Goal: Task Accomplishment & Management: Manage account settings

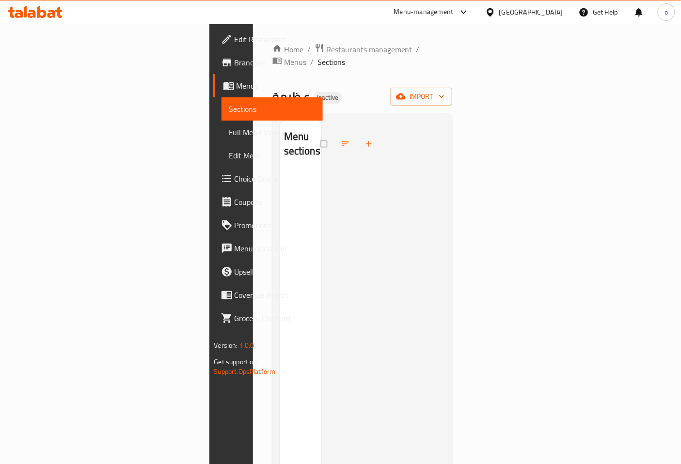
click at [236, 89] on span "Menus" at bounding box center [275, 86] width 79 height 12
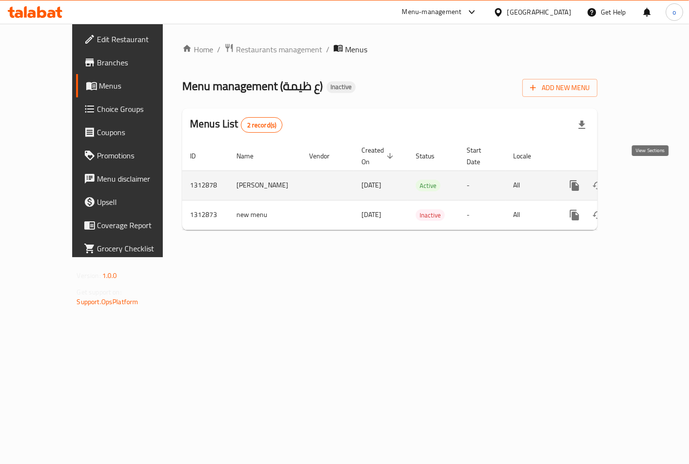
click at [656, 174] on link "enhanced table" at bounding box center [644, 185] width 23 height 23
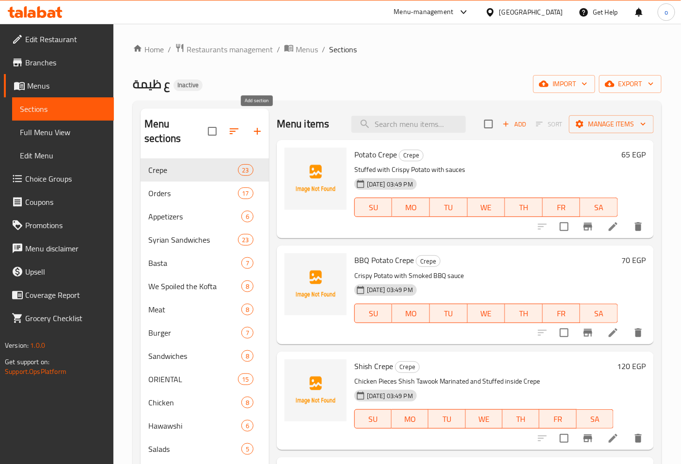
click at [253, 126] on icon "button" at bounding box center [258, 132] width 12 height 12
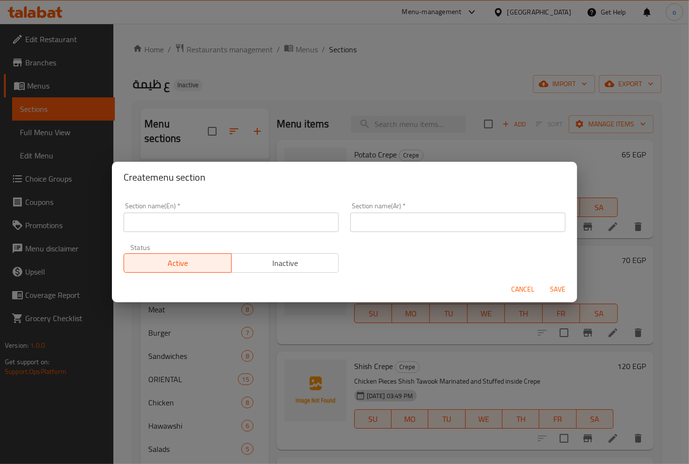
click at [517, 284] on span "Cancel" at bounding box center [522, 289] width 23 height 12
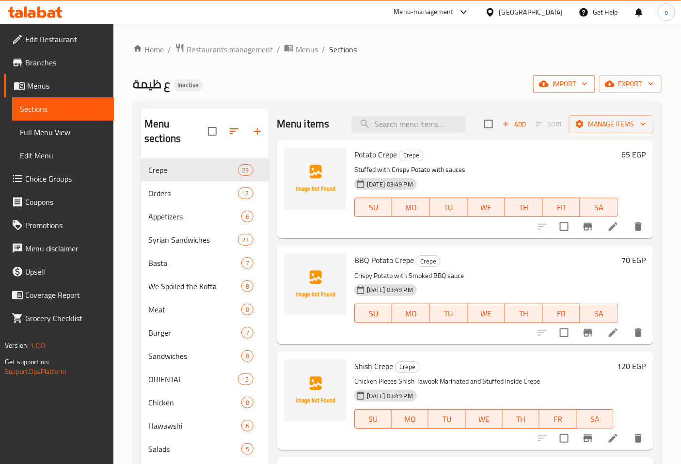
click at [558, 79] on span "import" at bounding box center [564, 84] width 47 height 12
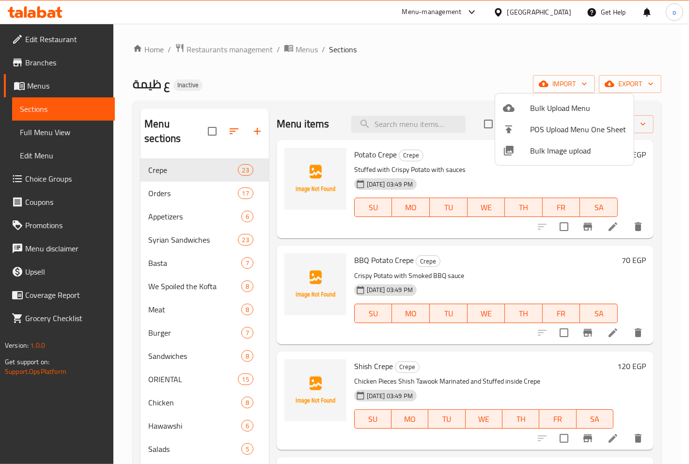
click at [628, 60] on div at bounding box center [344, 232] width 689 height 464
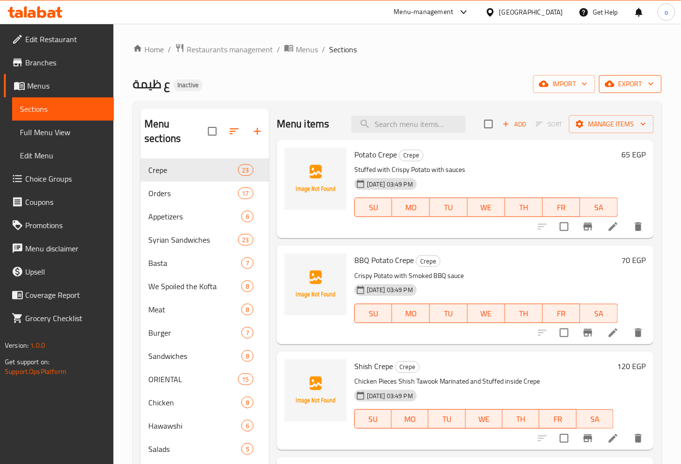
click at [622, 79] on span "export" at bounding box center [630, 84] width 47 height 12
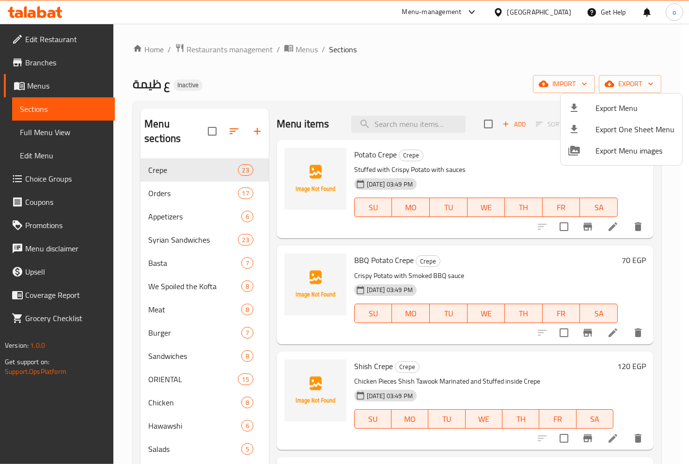
click at [524, 55] on div at bounding box center [344, 232] width 689 height 464
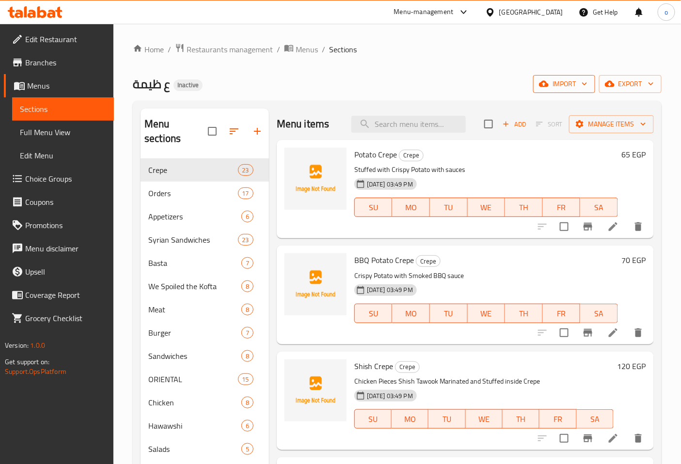
click at [548, 78] on span "import" at bounding box center [564, 84] width 47 height 12
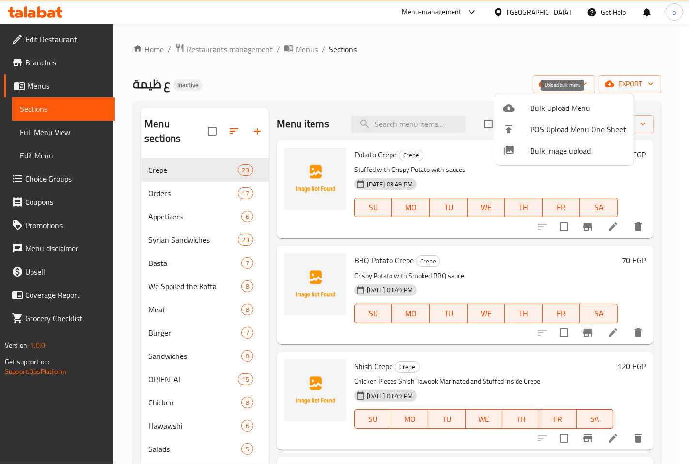
click at [549, 108] on span "Bulk Upload Menu" at bounding box center [578, 108] width 96 height 12
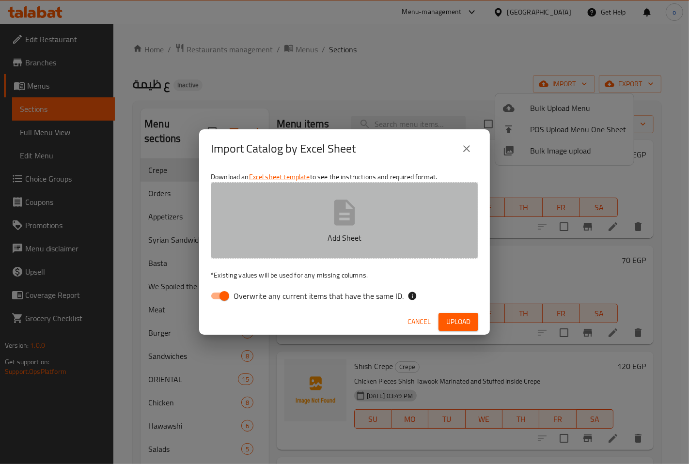
click at [270, 250] on button "Add Sheet" at bounding box center [344, 220] width 267 height 77
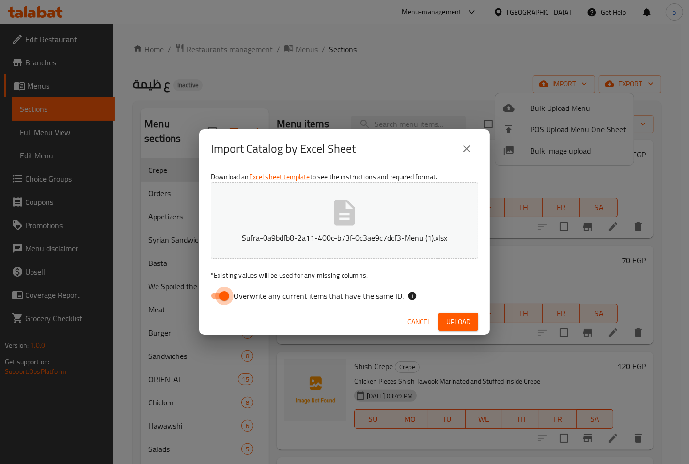
click at [226, 298] on input "Overwrite any current items that have the same ID." at bounding box center [224, 296] width 55 height 18
checkbox input "false"
click at [451, 321] on span "Upload" at bounding box center [458, 322] width 24 height 12
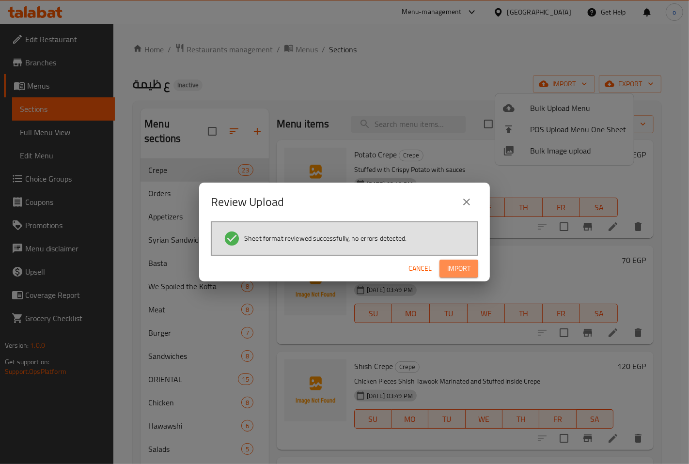
click at [458, 268] on span "Import" at bounding box center [458, 269] width 23 height 12
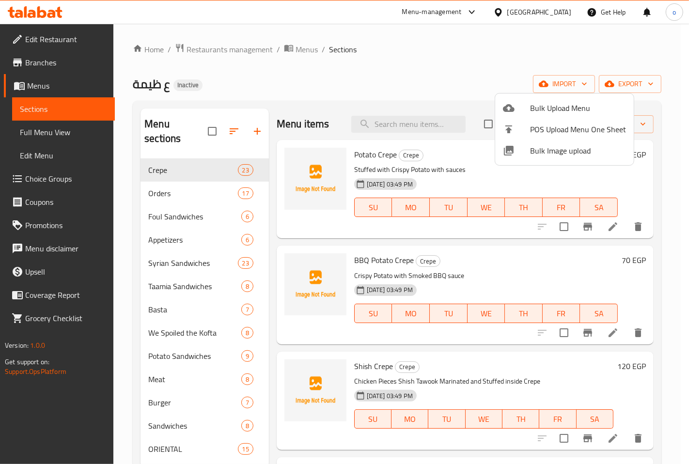
click at [125, 309] on div at bounding box center [344, 232] width 689 height 464
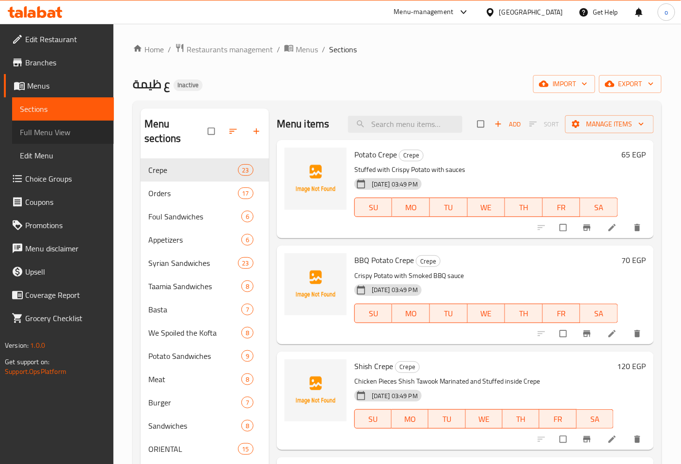
click at [63, 140] on link "Full Menu View" at bounding box center [63, 132] width 102 height 23
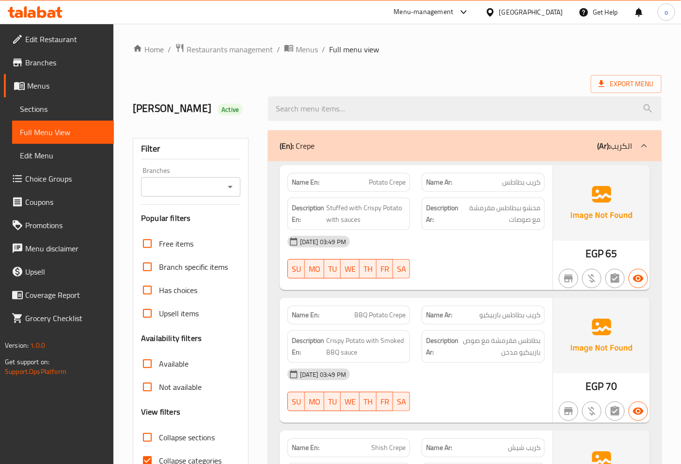
click at [652, 145] on div at bounding box center [643, 145] width 23 height 23
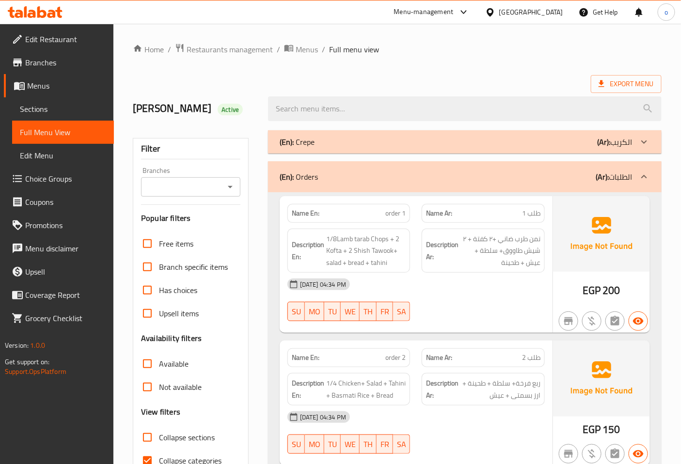
click at [650, 175] on icon at bounding box center [644, 177] width 12 height 12
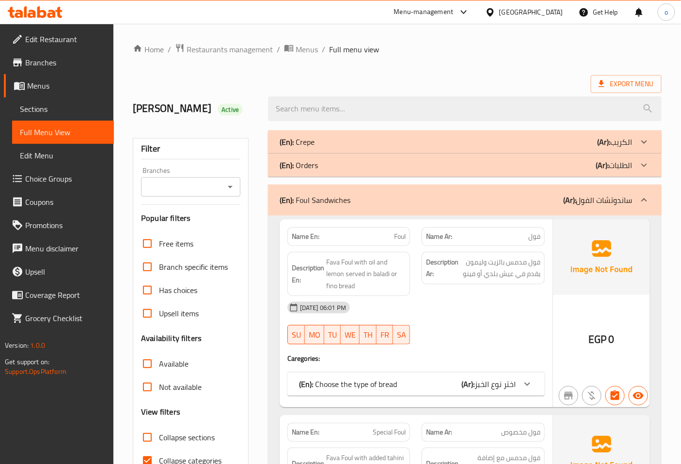
click at [647, 198] on icon at bounding box center [644, 200] width 12 height 12
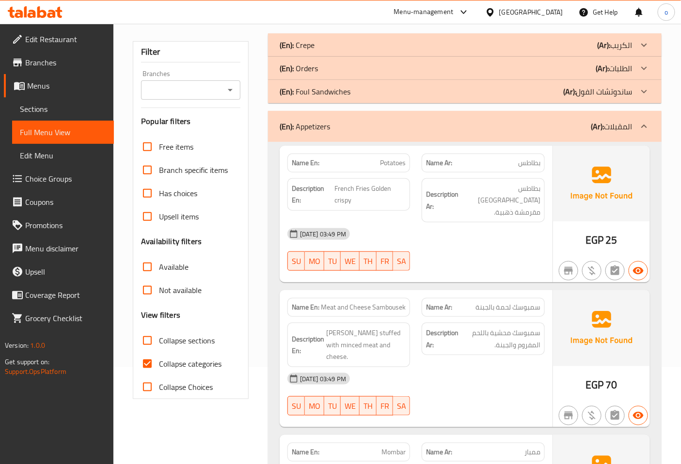
scroll to position [108, 0]
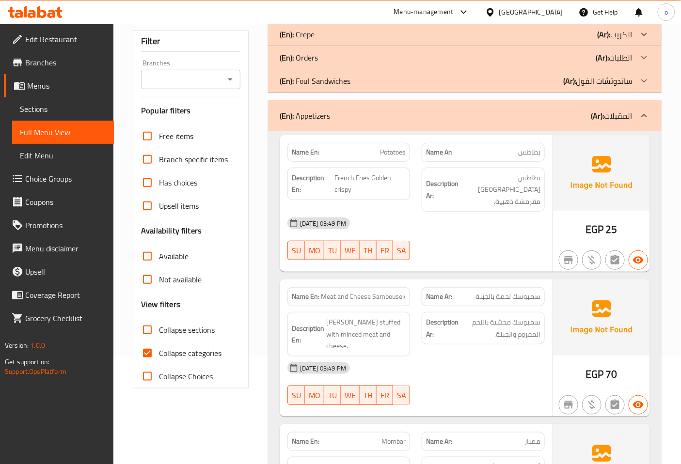
click at [643, 113] on icon at bounding box center [644, 116] width 12 height 12
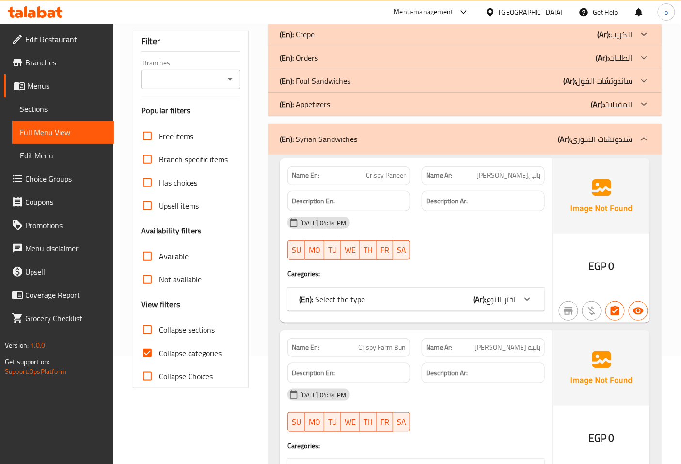
click at [157, 351] on input "Collapse categories" at bounding box center [147, 353] width 23 height 23
checkbox input "false"
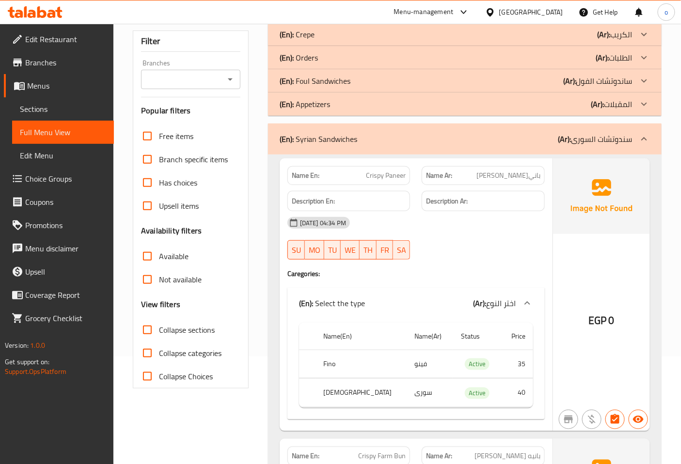
click at [648, 138] on icon at bounding box center [644, 139] width 12 height 12
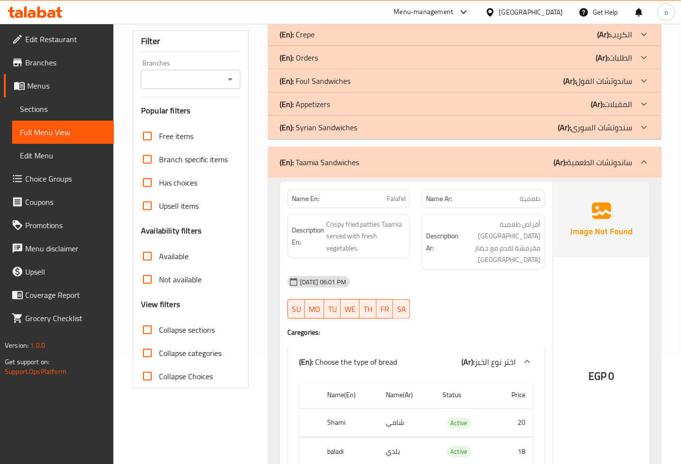
click at [644, 194] on img at bounding box center [601, 220] width 97 height 76
click at [647, 161] on icon at bounding box center [644, 163] width 12 height 12
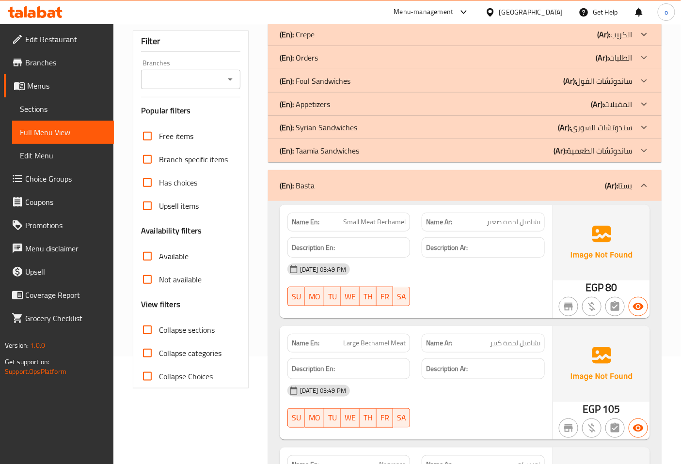
click at [648, 182] on icon at bounding box center [644, 186] width 12 height 12
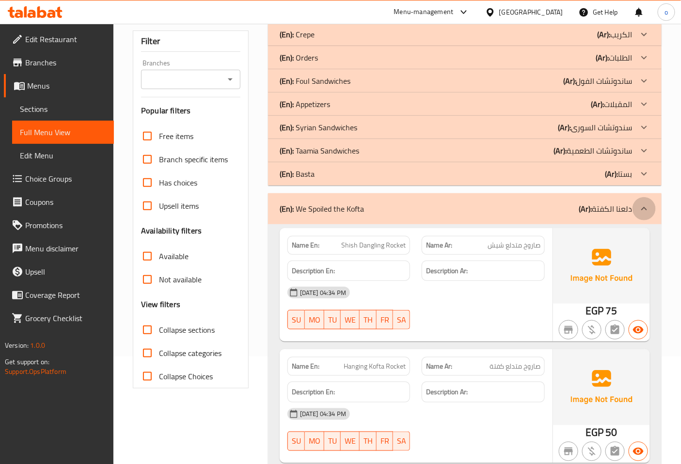
click at [650, 210] on icon at bounding box center [644, 209] width 12 height 12
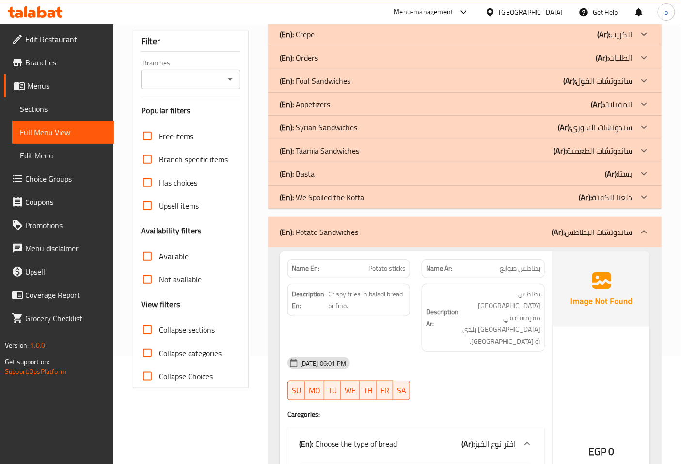
click at [651, 225] on div at bounding box center [643, 231] width 23 height 23
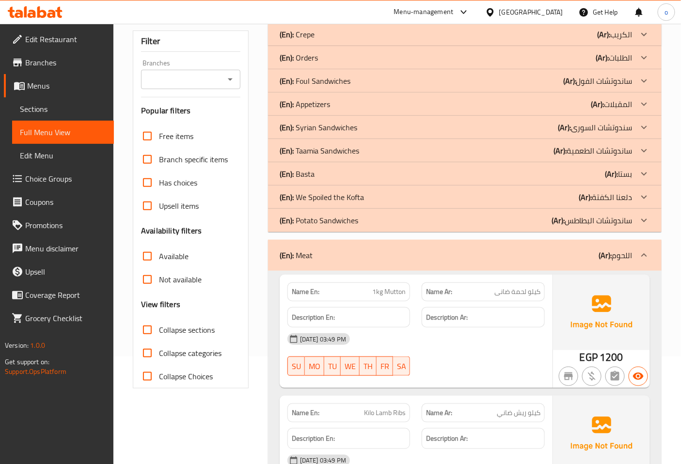
scroll to position [161, 0]
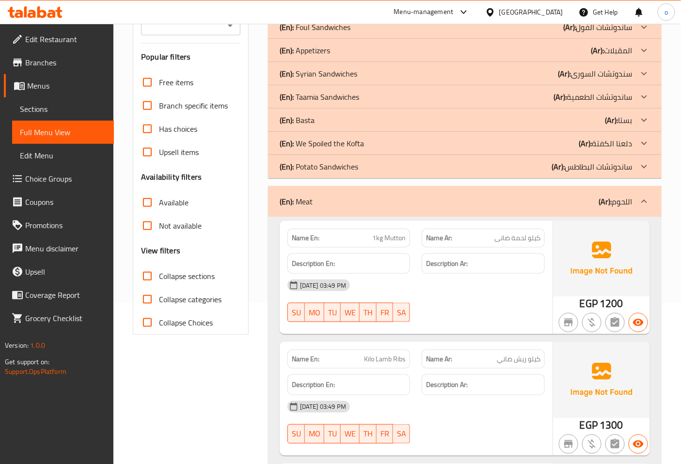
click at [647, 200] on icon at bounding box center [644, 202] width 12 height 12
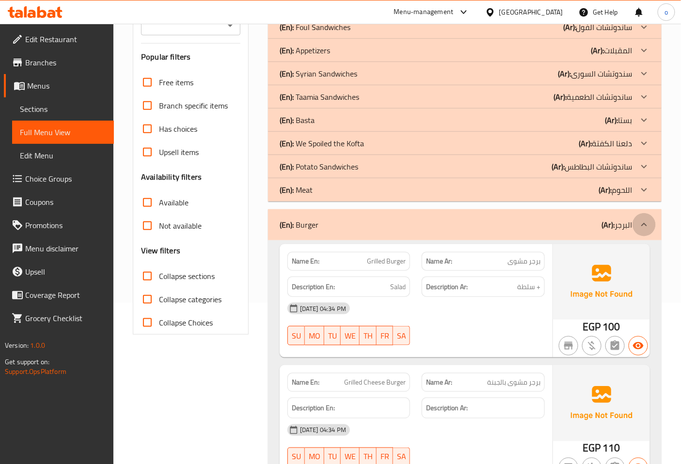
click at [641, 225] on icon at bounding box center [644, 225] width 12 height 12
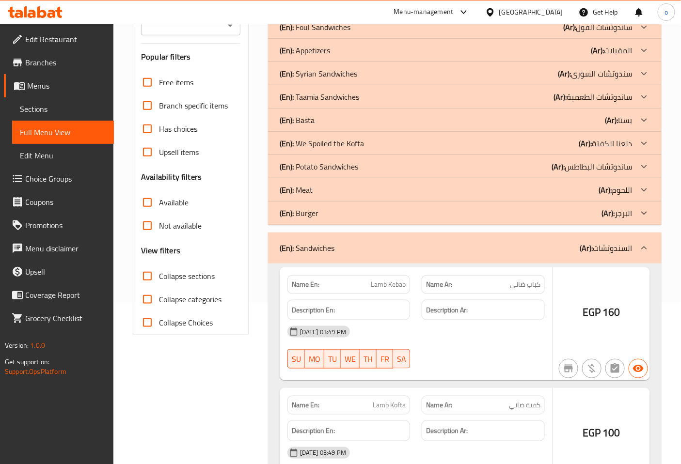
click at [644, 251] on icon at bounding box center [644, 248] width 12 height 12
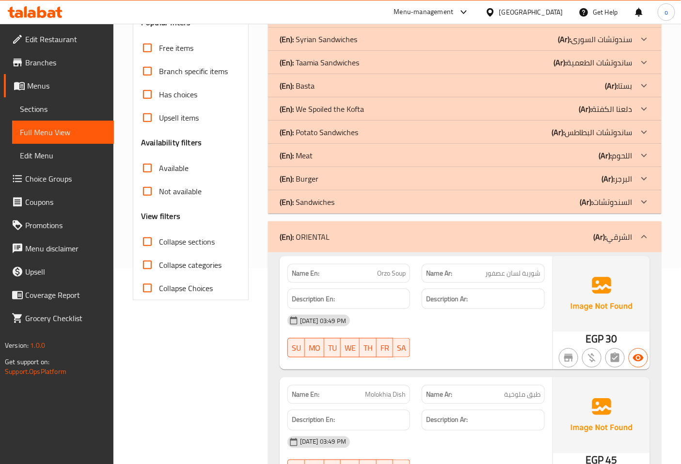
scroll to position [215, 0]
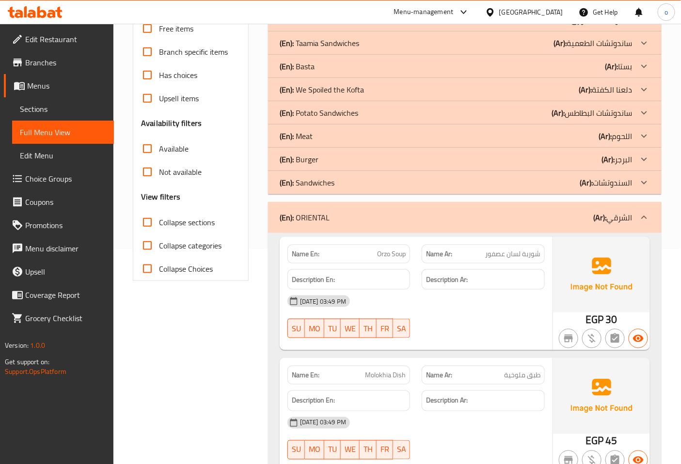
click at [647, 212] on icon at bounding box center [644, 218] width 12 height 12
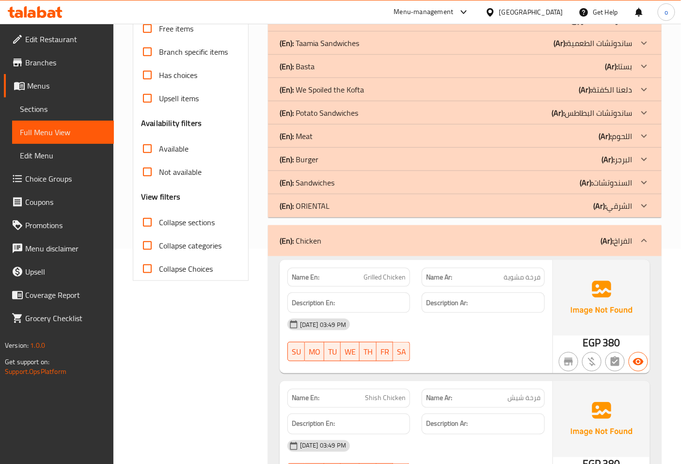
scroll to position [323, 0]
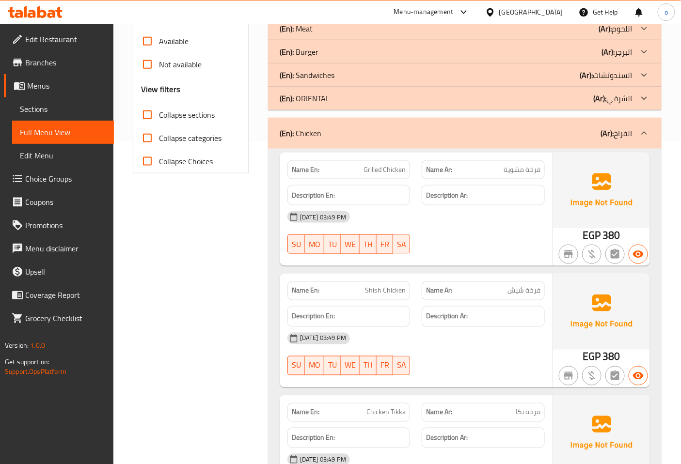
click at [645, 134] on icon at bounding box center [644, 133] width 12 height 12
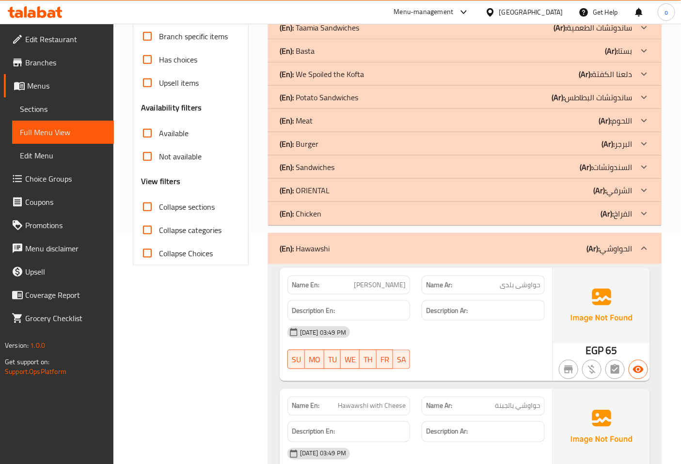
scroll to position [215, 0]
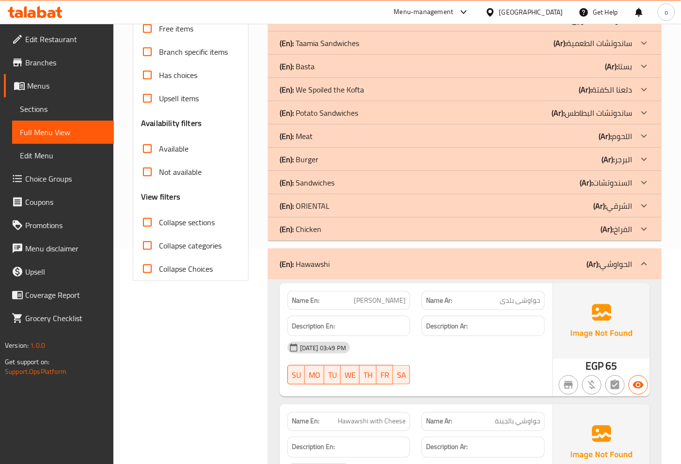
click at [647, 262] on icon at bounding box center [644, 264] width 12 height 12
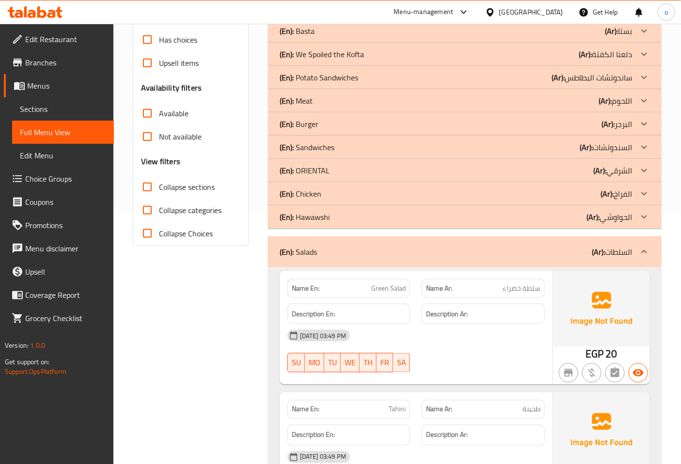
scroll to position [269, 0]
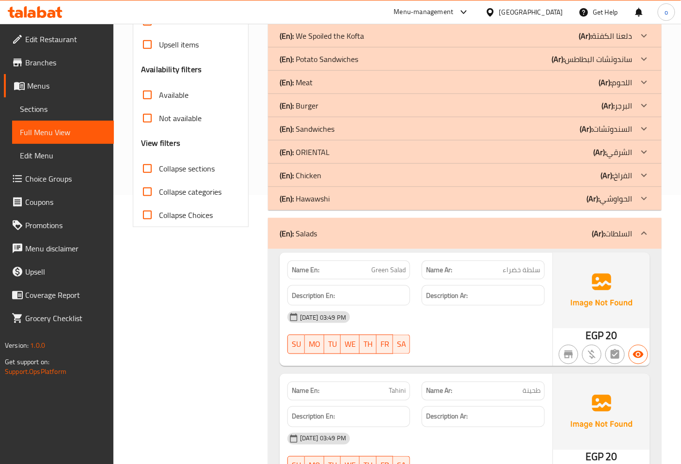
click at [642, 229] on icon at bounding box center [644, 234] width 12 height 12
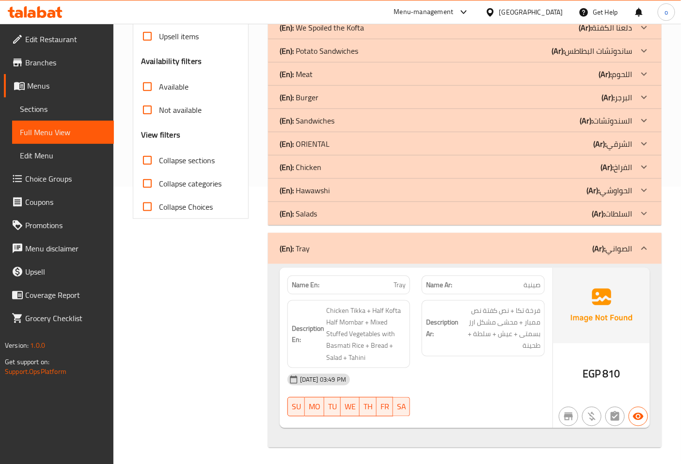
scroll to position [280, 0]
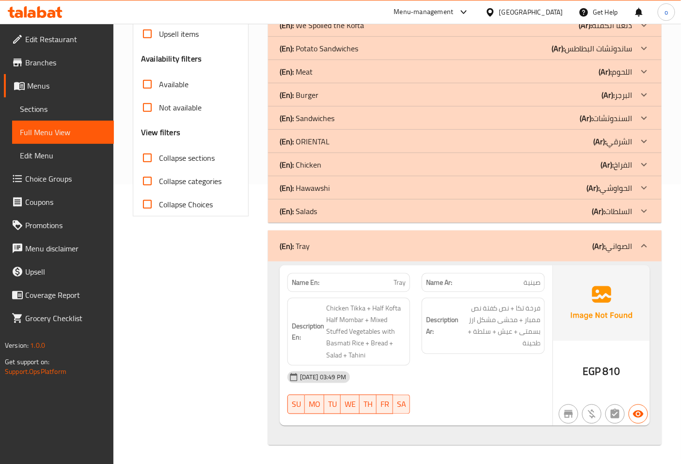
click at [640, 244] on icon at bounding box center [644, 246] width 12 height 12
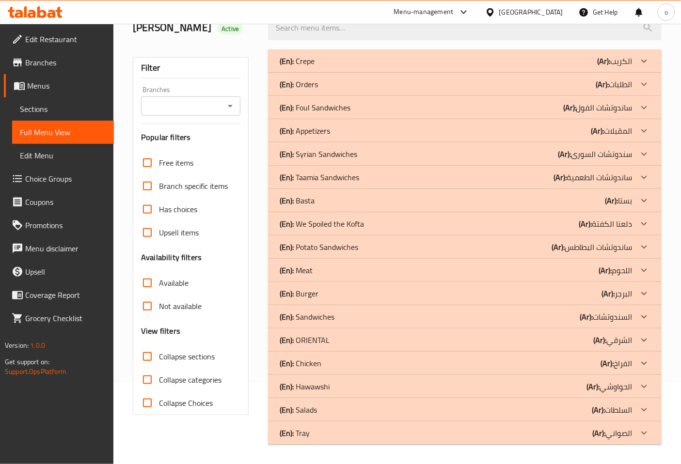
scroll to position [80, 0]
drag, startPoint x: 119, startPoint y: 359, endPoint x: 291, endPoint y: 251, distance: 203.0
click at [119, 359] on div "Home / Restaurants management / Menus / Full menu view Export Menu abdullah Act…" at bounding box center [396, 203] width 567 height 521
click at [645, 102] on icon at bounding box center [644, 108] width 12 height 12
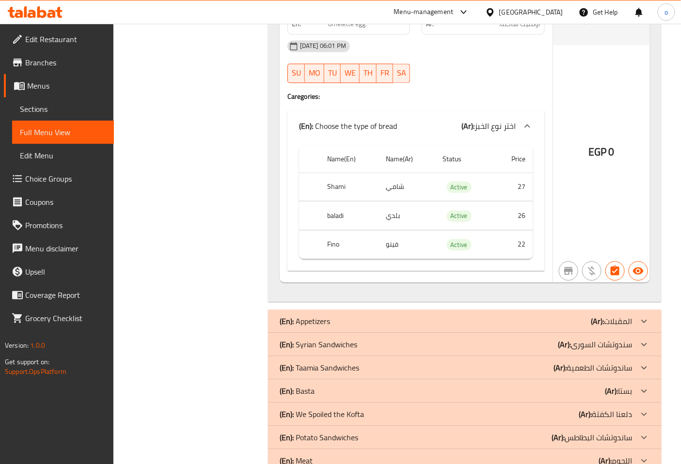
scroll to position [2093, 0]
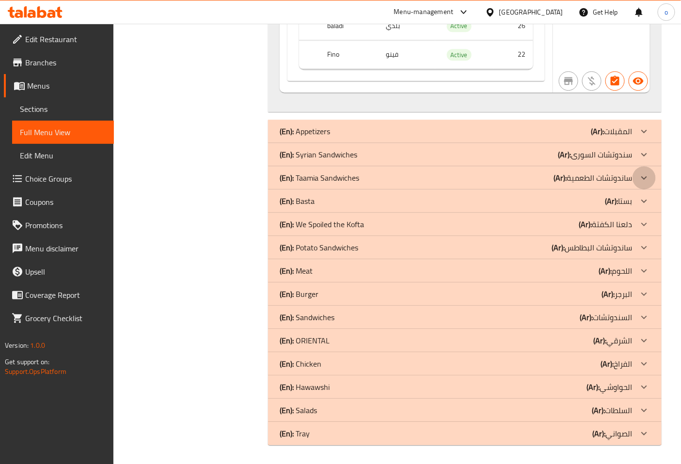
click at [642, 178] on icon at bounding box center [644, 178] width 12 height 12
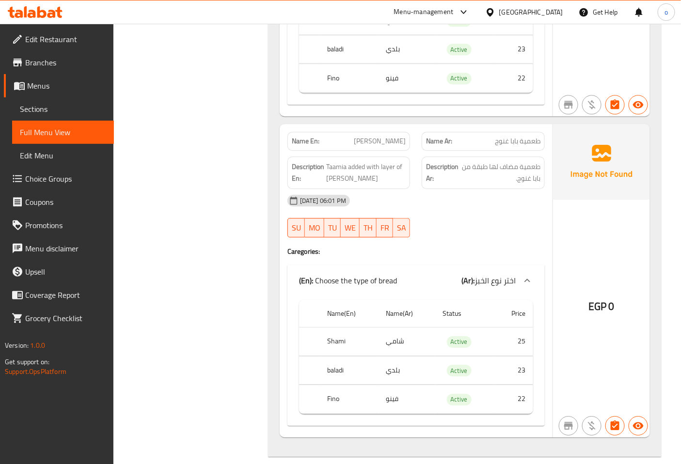
scroll to position [4725, 0]
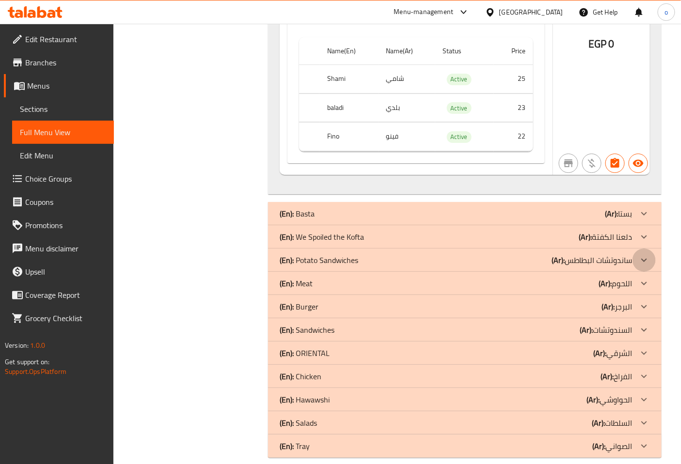
click at [643, 254] on icon at bounding box center [644, 260] width 12 height 12
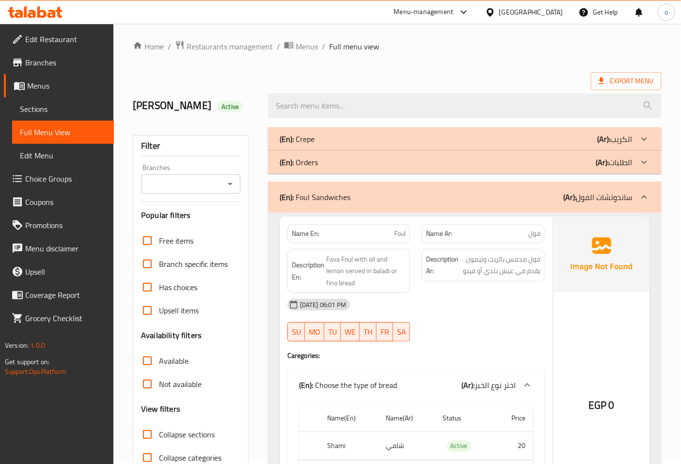
scroll to position [0, 0]
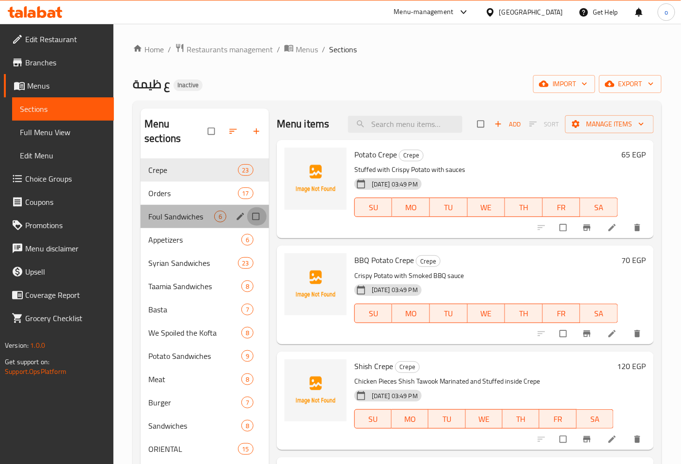
click at [252, 207] on input "Menu sections" at bounding box center [257, 216] width 20 height 18
checkbox input "true"
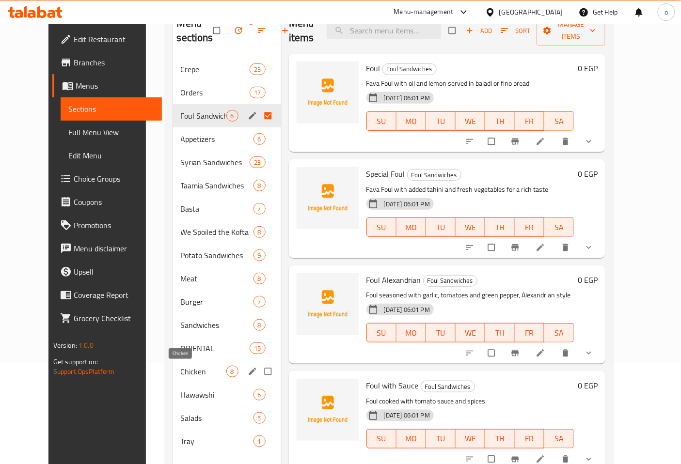
scroll to position [81, 0]
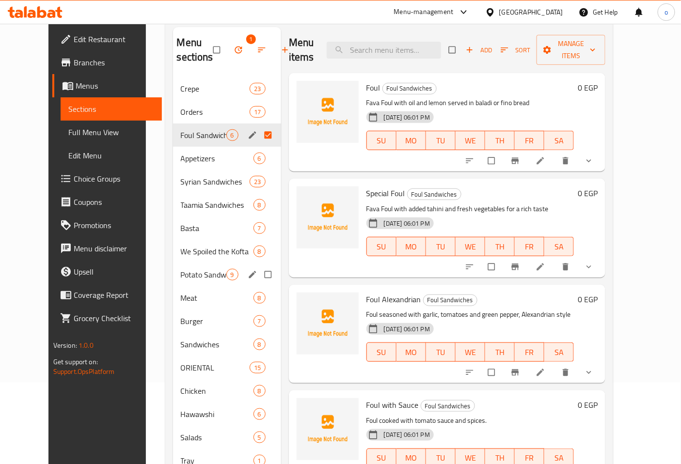
click at [259, 274] on input "Menu sections" at bounding box center [269, 275] width 20 height 18
checkbox input "true"
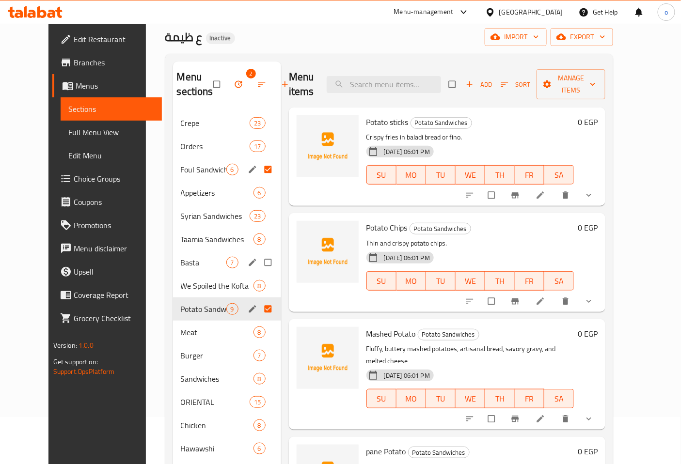
scroll to position [28, 0]
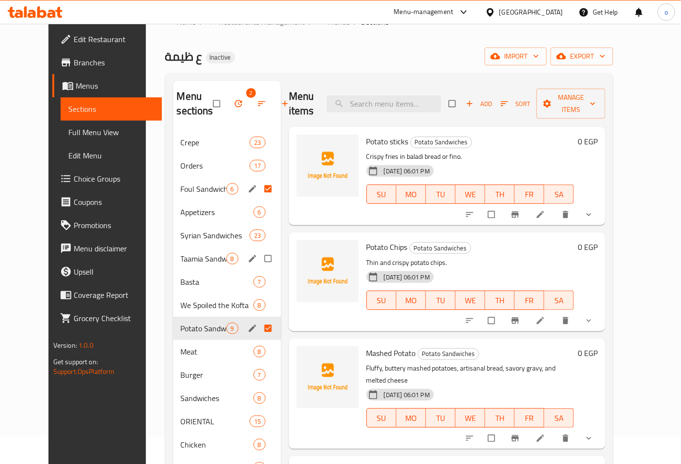
click at [259, 256] on input "Menu sections" at bounding box center [269, 259] width 20 height 18
checkbox input "true"
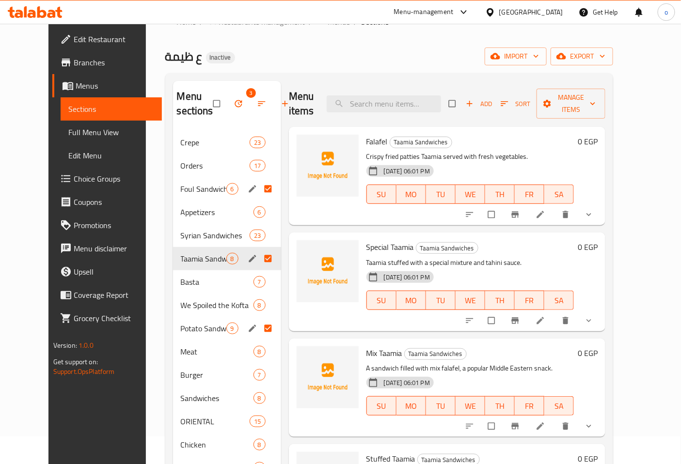
click at [234, 105] on span "button" at bounding box center [240, 104] width 12 height 10
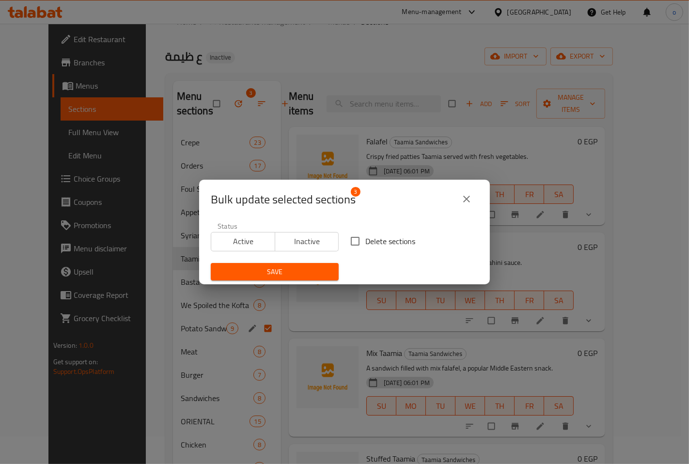
click at [357, 243] on input "Delete sections" at bounding box center [355, 241] width 20 height 20
checkbox input "true"
click at [290, 273] on span "Save" at bounding box center [275, 272] width 112 height 12
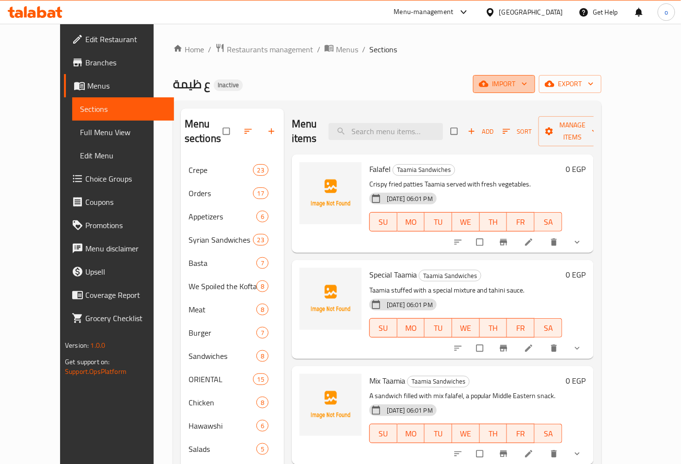
click at [527, 84] on span "import" at bounding box center [504, 84] width 47 height 12
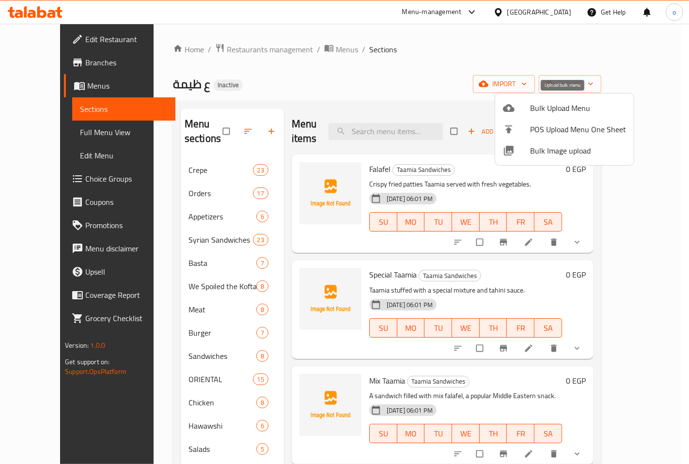
click at [543, 111] on span "Bulk Upload Menu" at bounding box center [578, 108] width 96 height 12
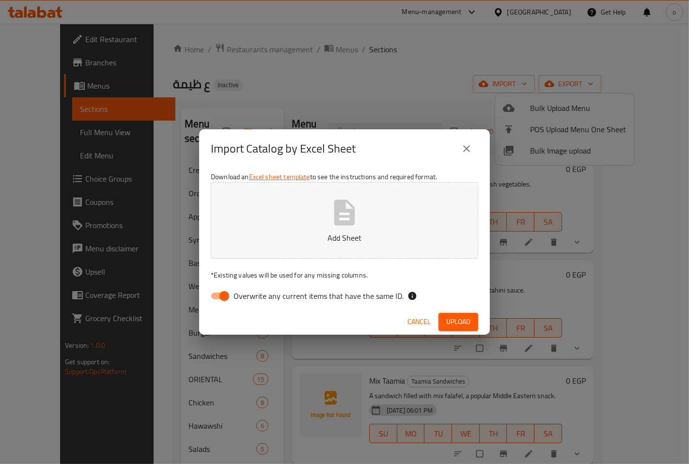
click at [351, 202] on icon "button" at bounding box center [344, 212] width 31 height 31
click at [224, 293] on input "Overwrite any current items that have the same ID." at bounding box center [224, 296] width 55 height 18
checkbox input "false"
click at [453, 316] on span "Upload" at bounding box center [458, 322] width 24 height 12
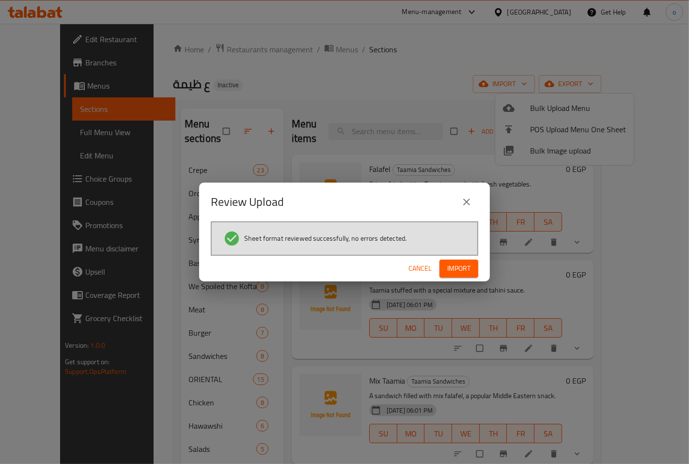
click at [462, 270] on span "Import" at bounding box center [458, 269] width 23 height 12
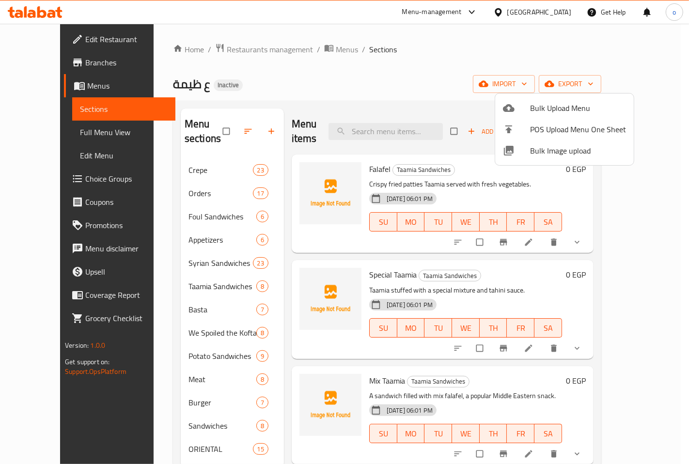
click at [131, 182] on div at bounding box center [344, 232] width 689 height 464
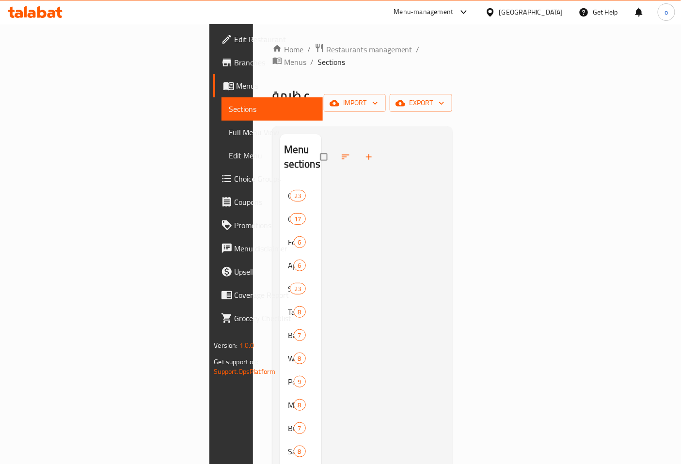
click at [229, 128] on span "Full Menu View" at bounding box center [272, 132] width 86 height 12
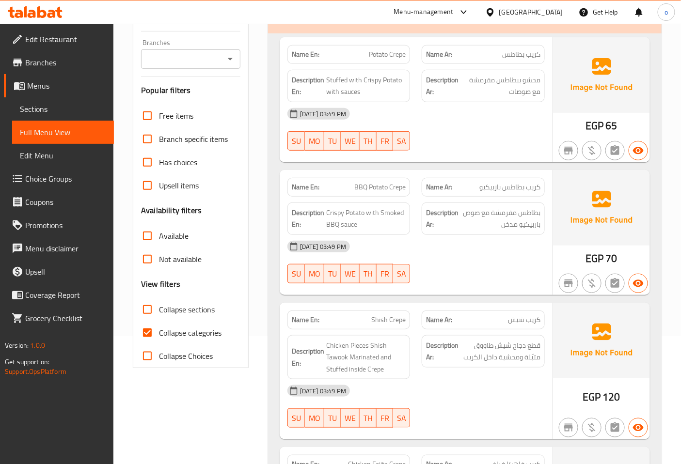
scroll to position [161, 0]
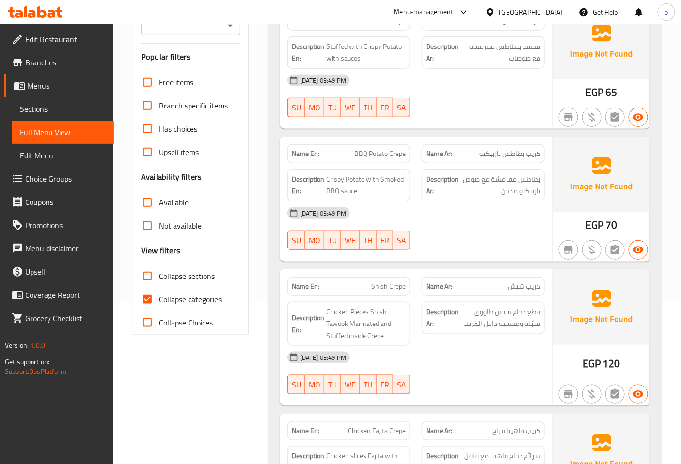
click at [161, 224] on span "Not available" at bounding box center [180, 226] width 43 height 12
click at [159, 224] on input "Not available" at bounding box center [147, 225] width 23 height 23
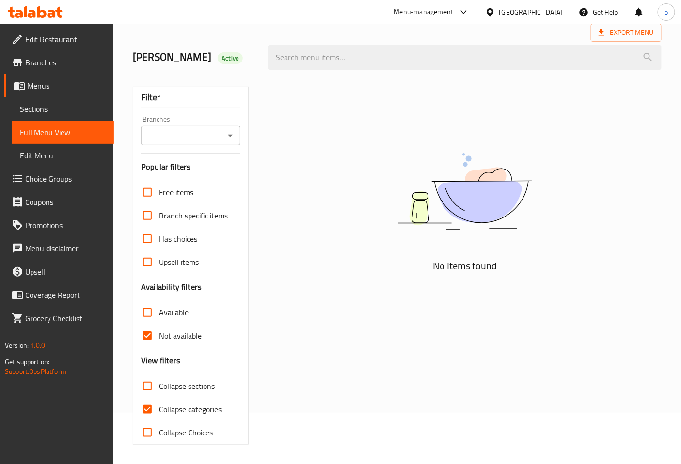
scroll to position [51, 0]
click at [147, 342] on input "Not available" at bounding box center [147, 336] width 23 height 23
checkbox input "false"
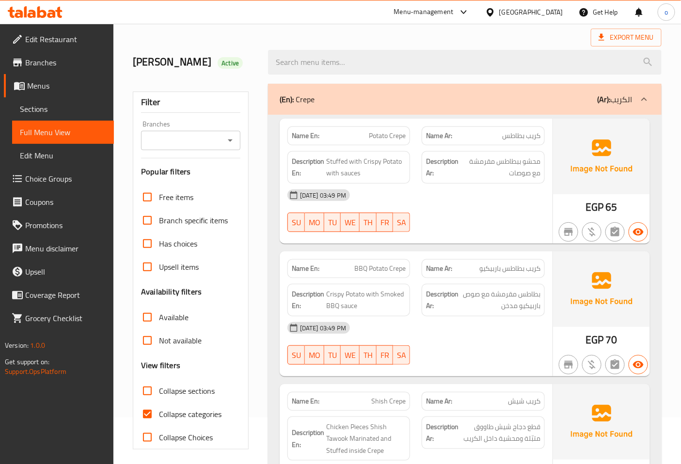
scroll to position [108, 0]
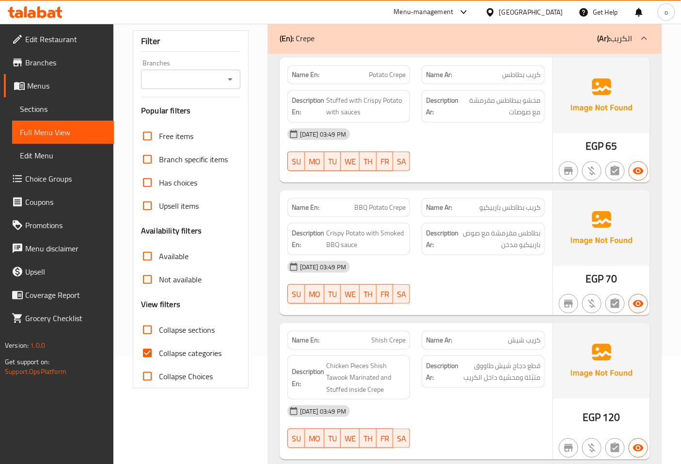
click at [147, 359] on input "Collapse categories" at bounding box center [147, 353] width 23 height 23
checkbox input "false"
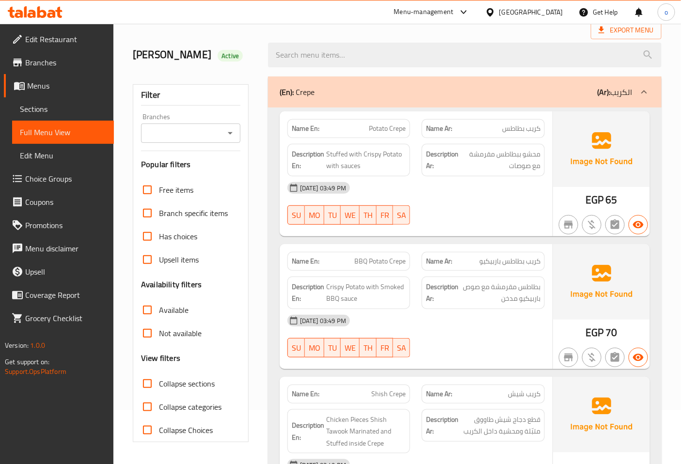
click at [648, 91] on icon at bounding box center [644, 92] width 12 height 12
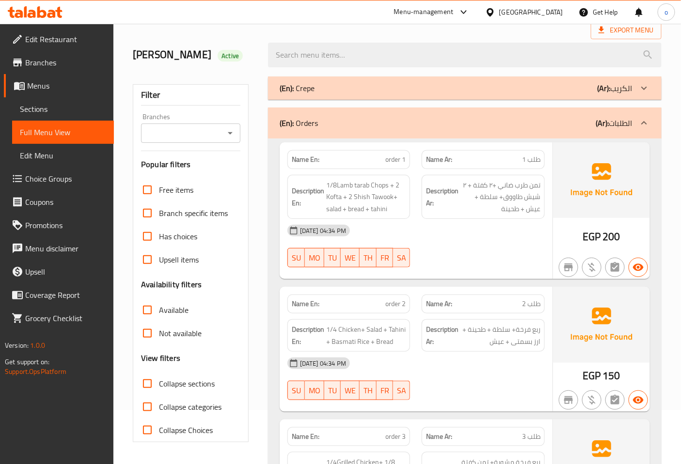
click at [641, 122] on icon at bounding box center [644, 123] width 12 height 12
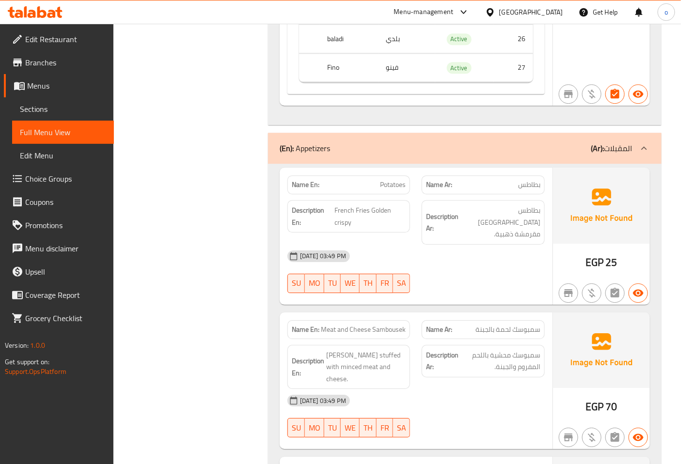
scroll to position [2100, 0]
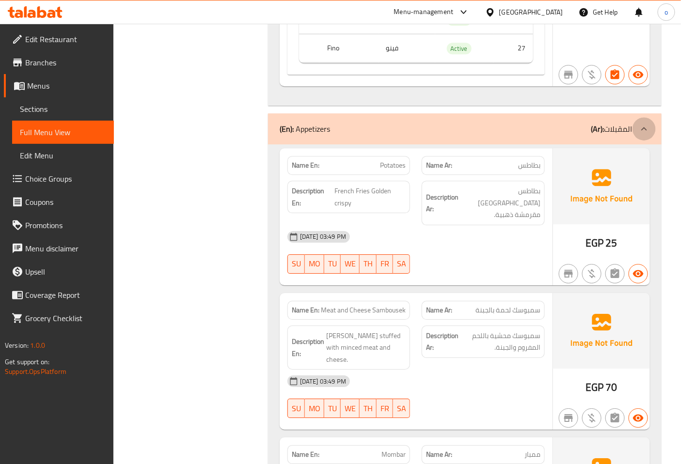
click at [646, 128] on icon at bounding box center [644, 129] width 12 height 12
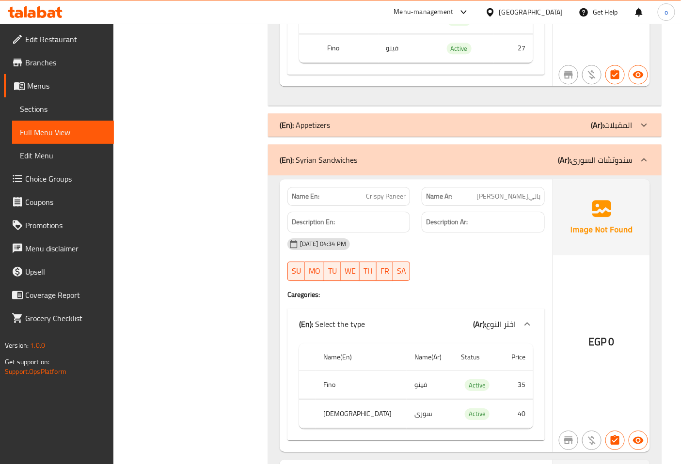
click at [643, 160] on icon at bounding box center [644, 160] width 12 height 12
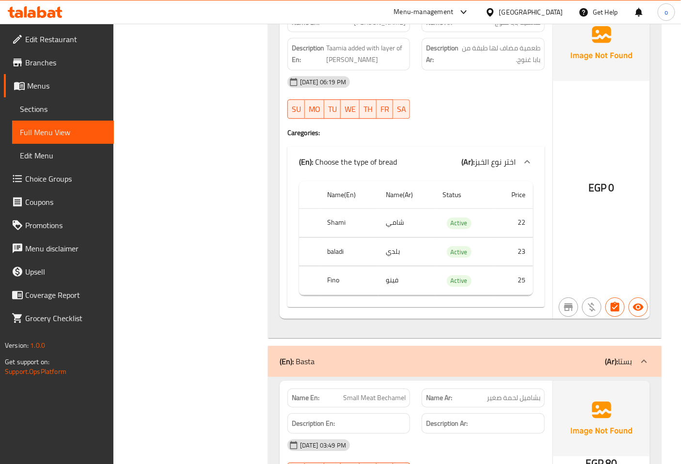
scroll to position [4792, 0]
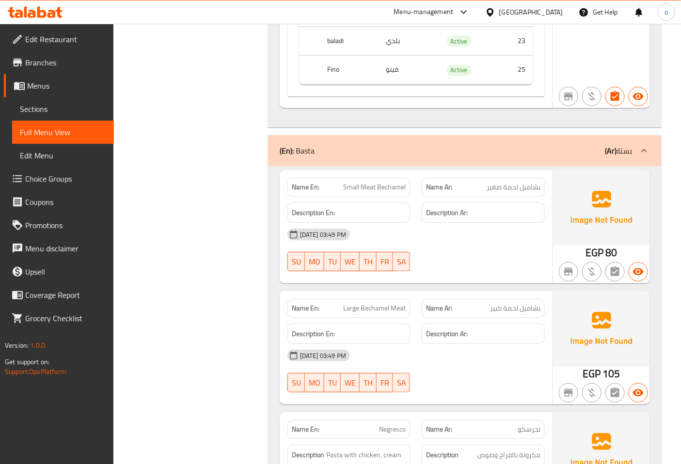
click at [645, 145] on icon at bounding box center [644, 151] width 12 height 12
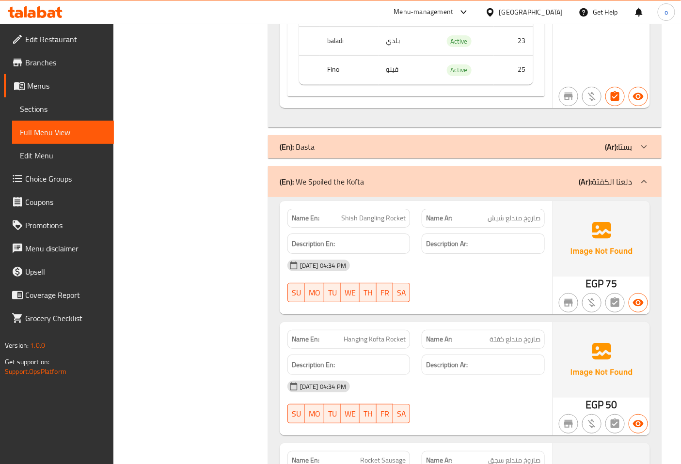
click at [646, 176] on icon at bounding box center [644, 182] width 12 height 12
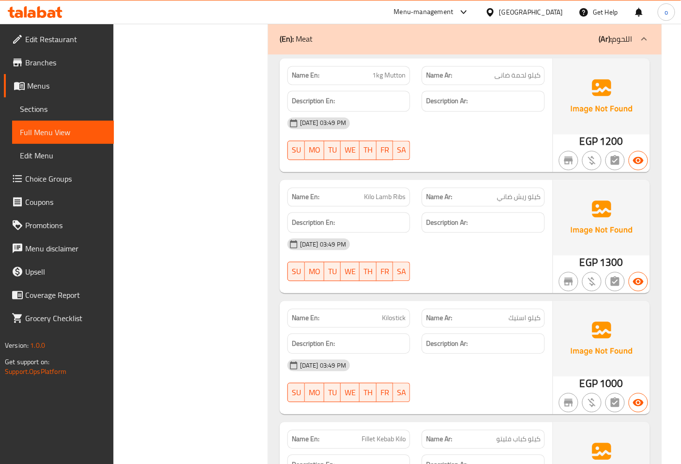
scroll to position [7753, 0]
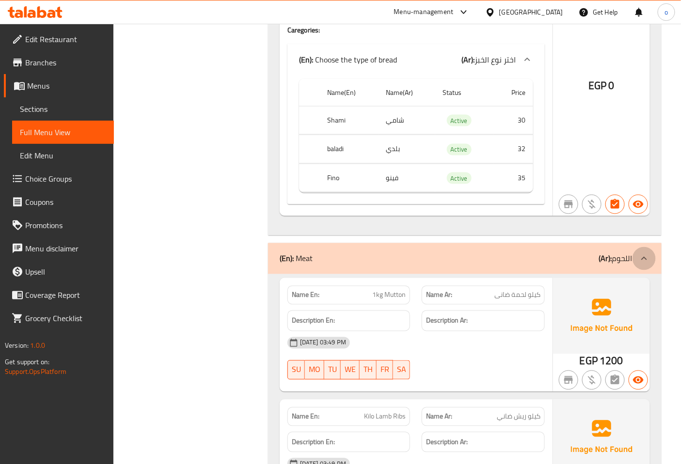
click at [647, 253] on icon at bounding box center [644, 259] width 12 height 12
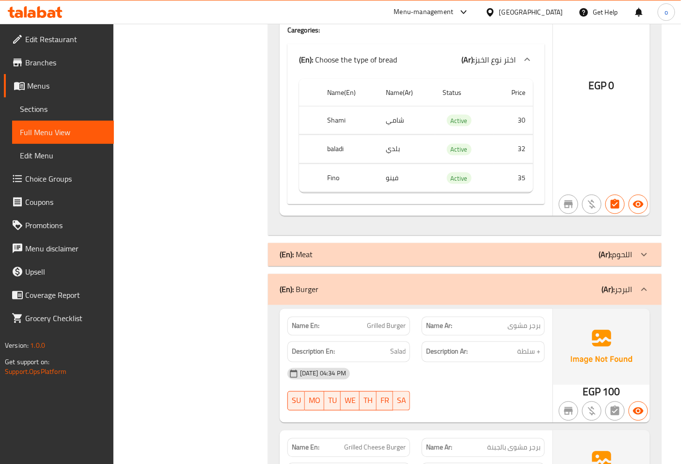
click at [647, 284] on icon at bounding box center [644, 290] width 12 height 12
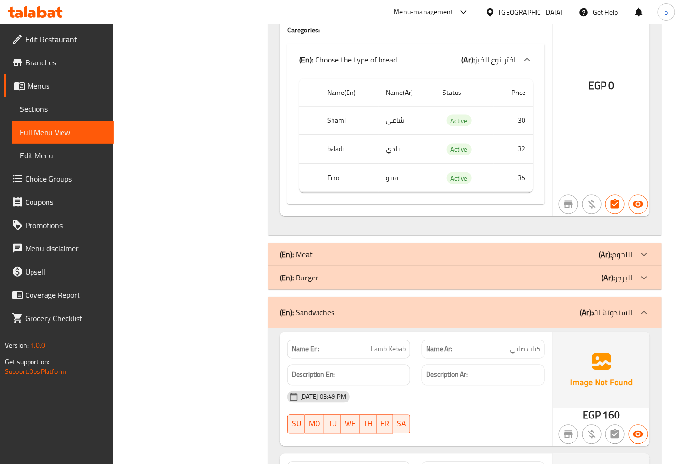
click at [645, 311] on icon at bounding box center [644, 312] width 6 height 3
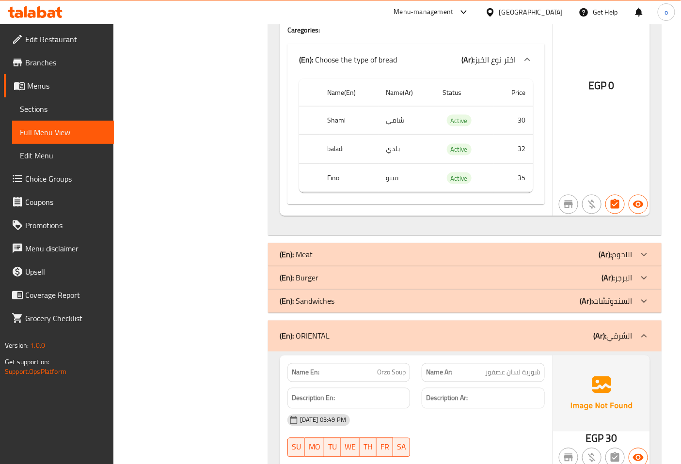
click at [642, 330] on icon at bounding box center [644, 336] width 12 height 12
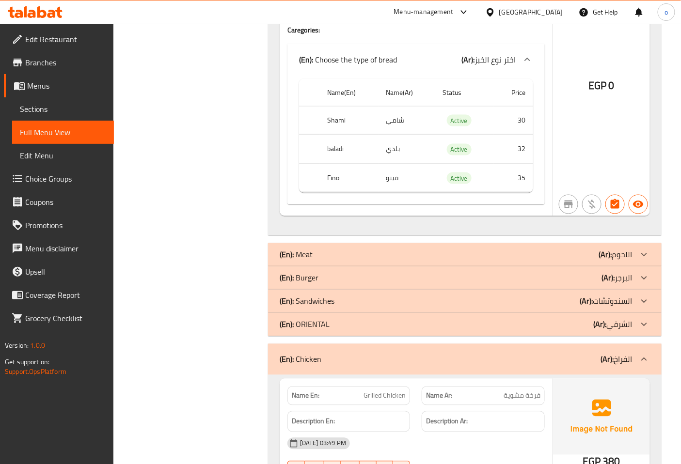
click at [644, 348] on div at bounding box center [643, 359] width 23 height 23
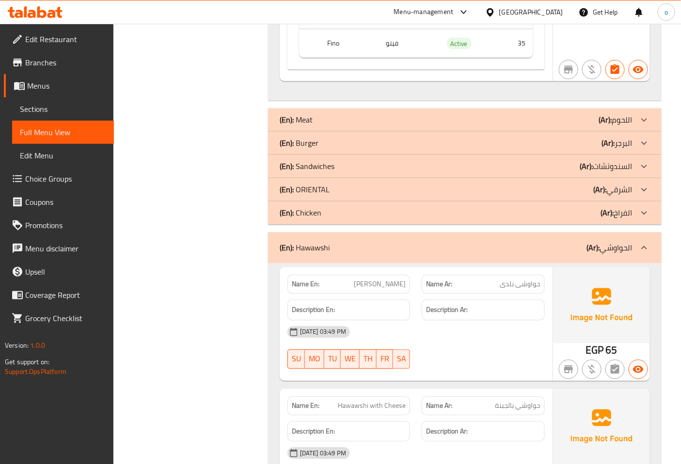
scroll to position [7807, 0]
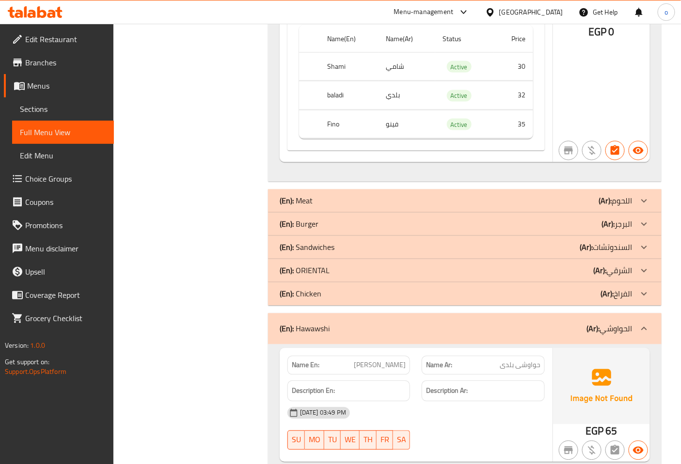
click at [642, 327] on icon at bounding box center [644, 328] width 6 height 3
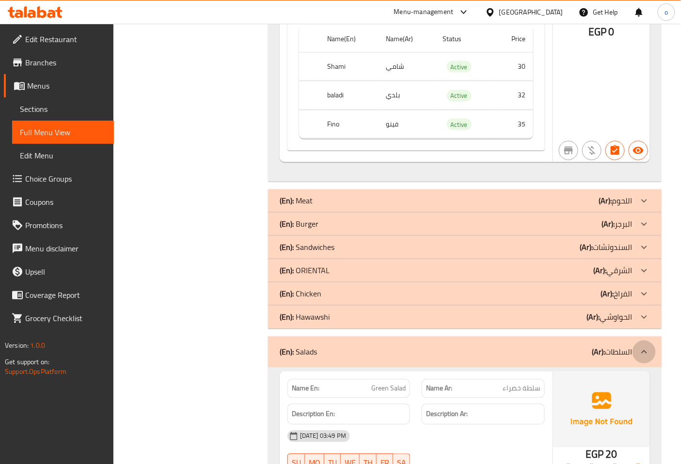
click at [643, 346] on icon at bounding box center [644, 352] width 12 height 12
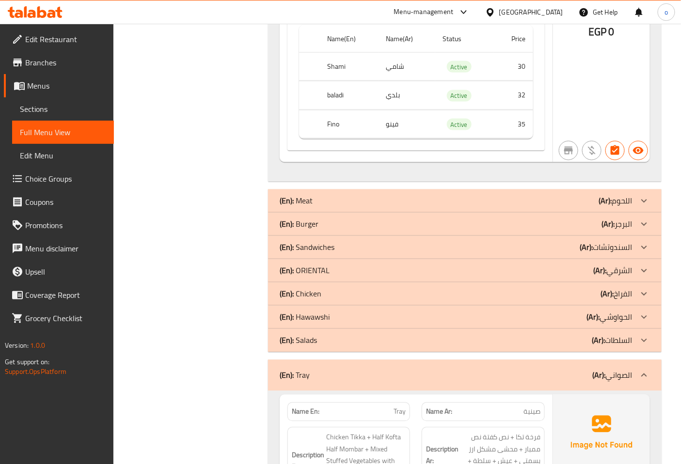
click at [643, 370] on icon at bounding box center [644, 376] width 12 height 12
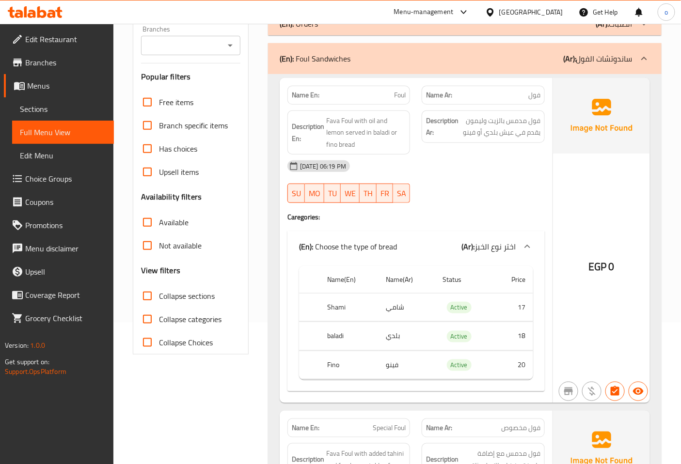
scroll to position [0, 0]
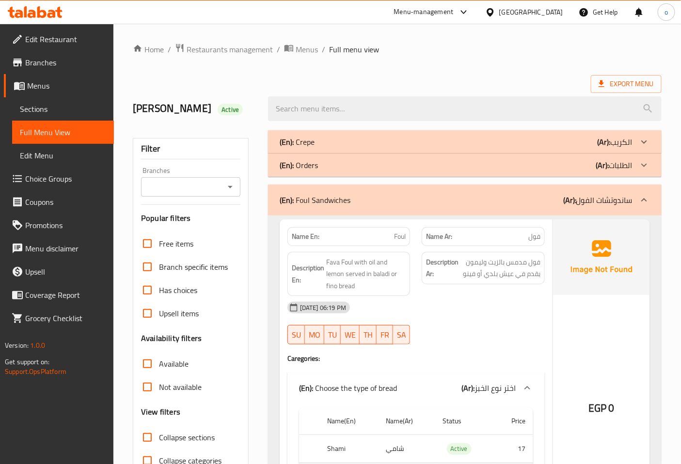
drag, startPoint x: 666, startPoint y: 268, endPoint x: 655, endPoint y: 268, distance: 11.6
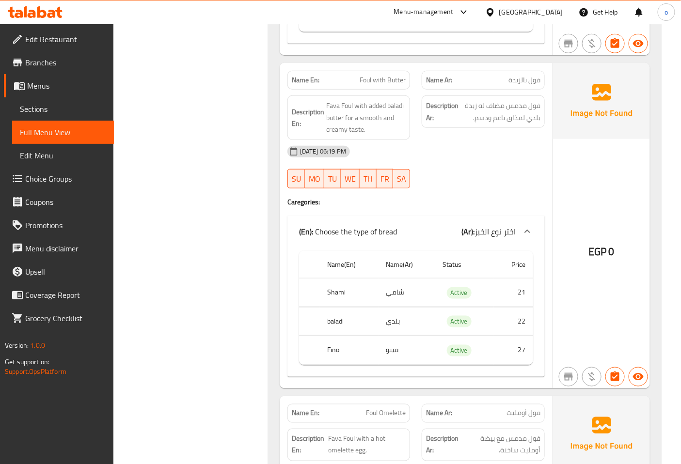
scroll to position [1475, 0]
